Goal: Task Accomplishment & Management: Manage account settings

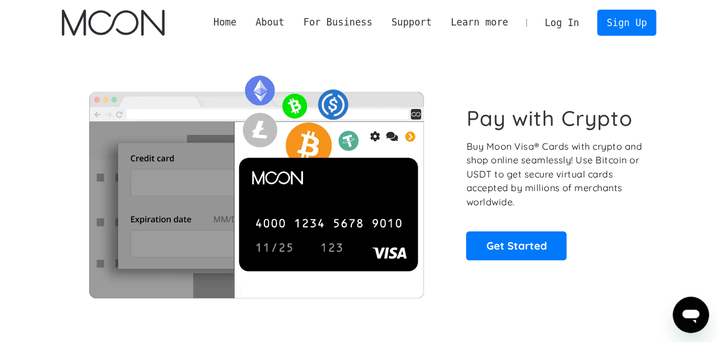
click at [556, 20] on link "Log In" at bounding box center [561, 22] width 53 height 25
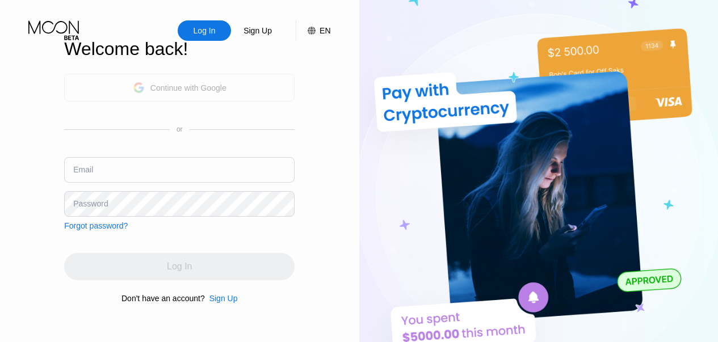
click at [136, 83] on icon at bounding box center [138, 87] width 11 height 11
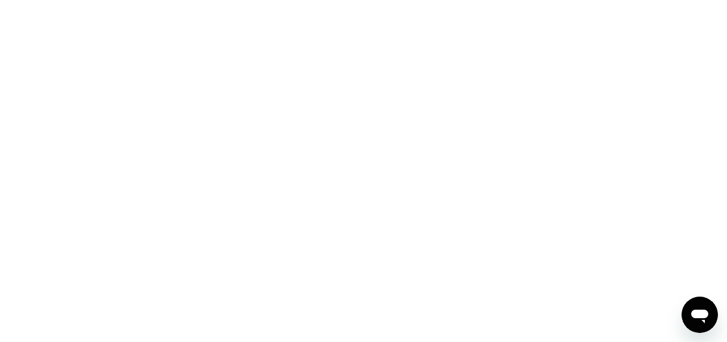
click at [136, 83] on div at bounding box center [363, 171] width 727 height 342
